Goal: Find specific page/section: Find specific page/section

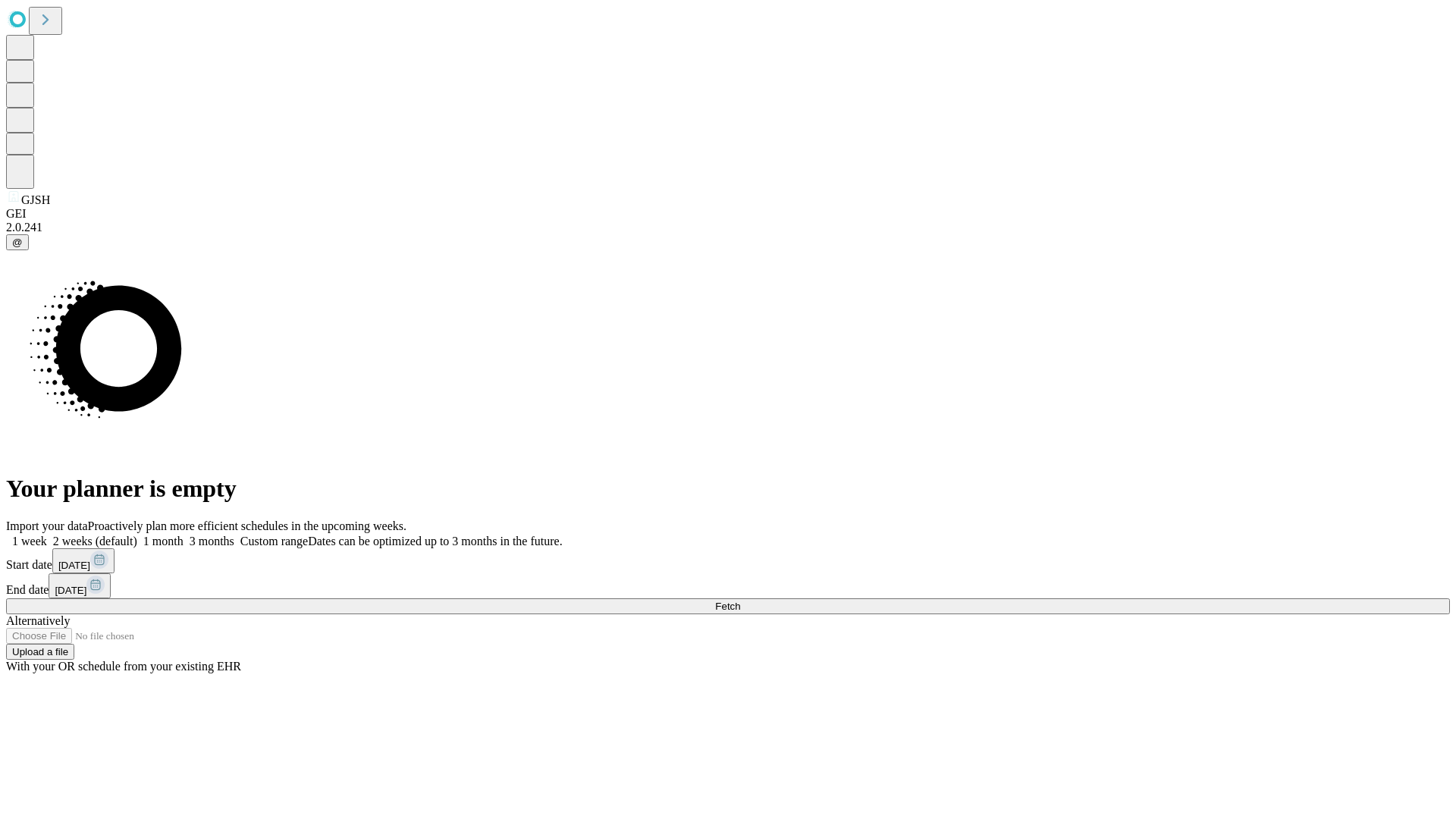
click at [740, 600] on span "Fetch" at bounding box center [727, 606] width 25 height 11
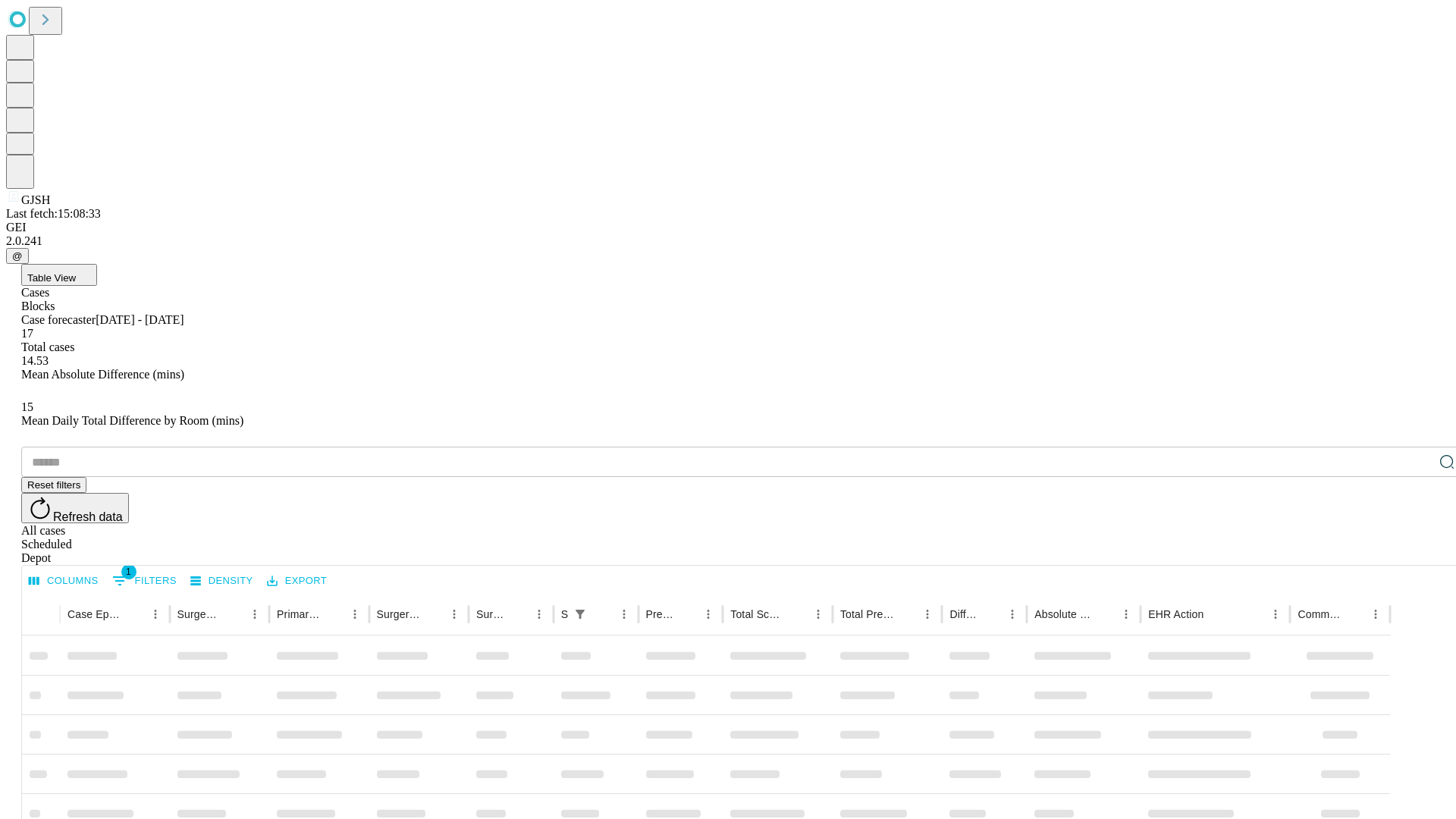
click at [1416, 551] on div "Depot" at bounding box center [743, 558] width 1444 height 14
click at [1293, 524] on div "All cases" at bounding box center [743, 531] width 1444 height 14
